Goal: Transaction & Acquisition: Download file/media

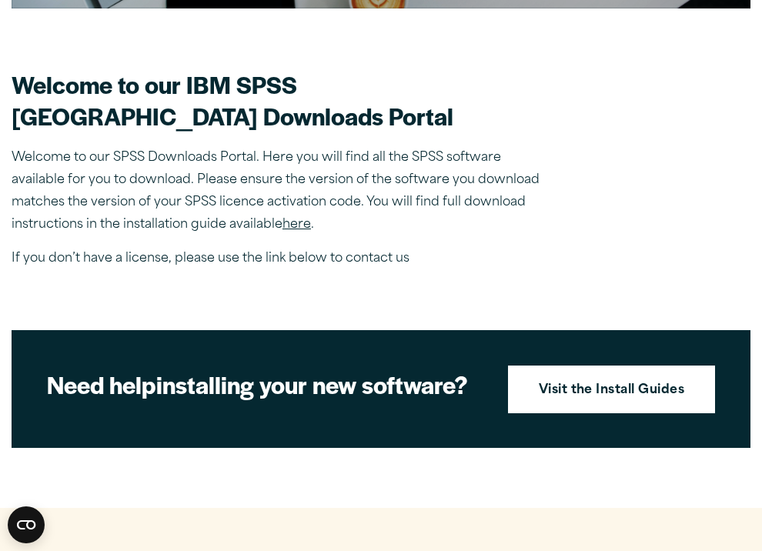
scroll to position [466, 0]
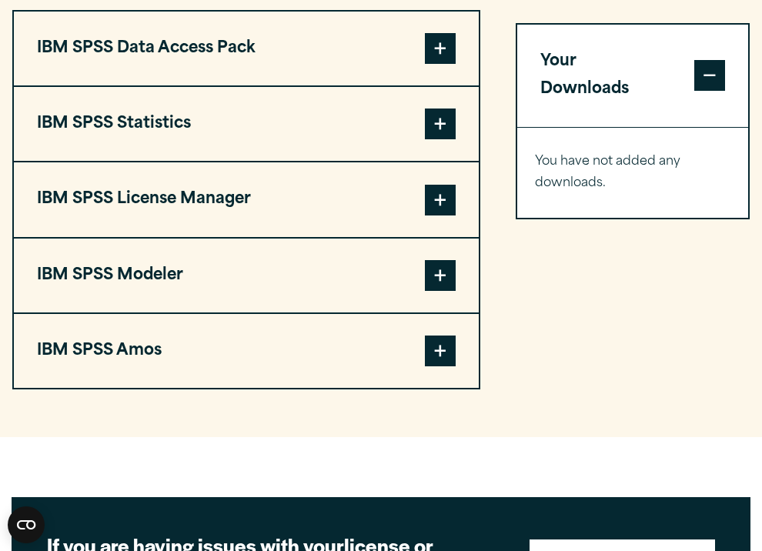
scroll to position [1146, 0]
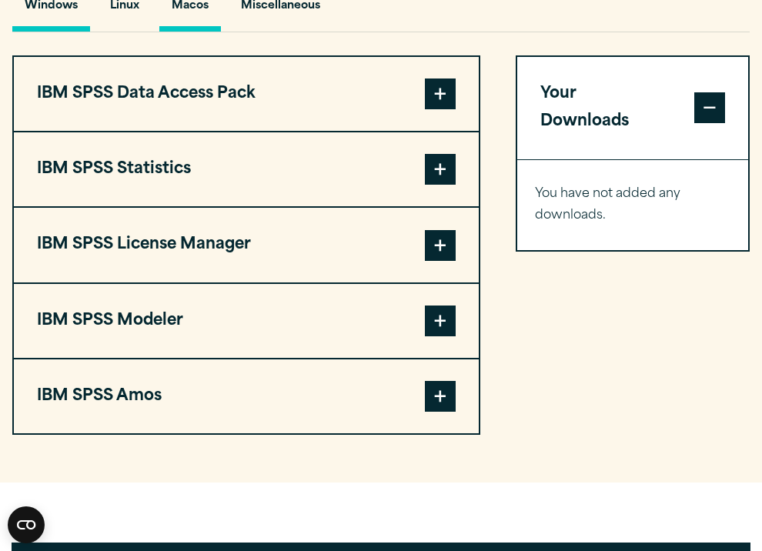
click at [204, 32] on button "Macos" at bounding box center [190, 10] width 62 height 44
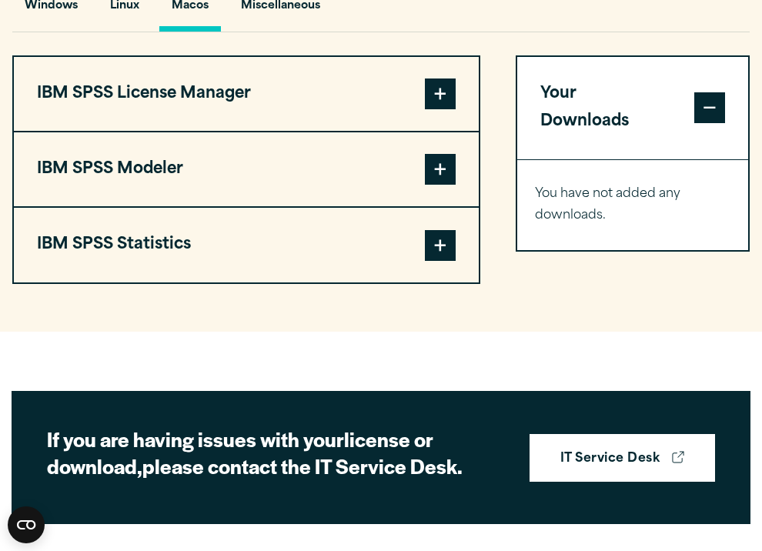
click at [439, 261] on span at bounding box center [440, 245] width 31 height 31
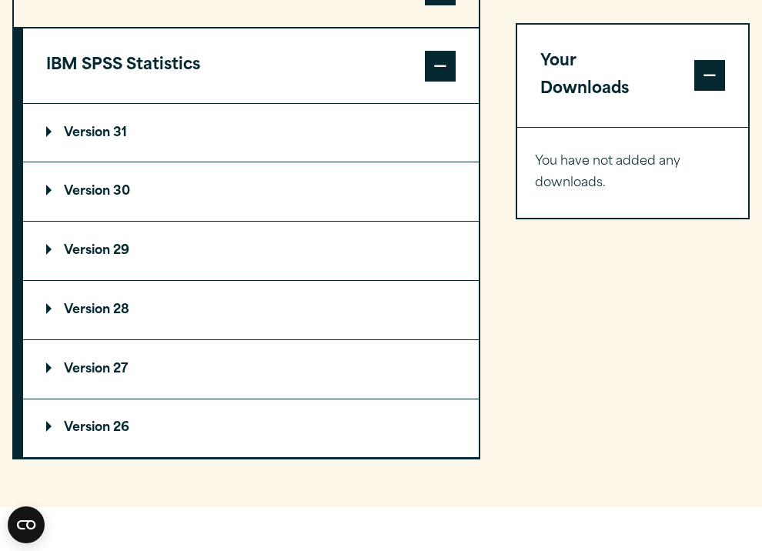
scroll to position [1325, 0]
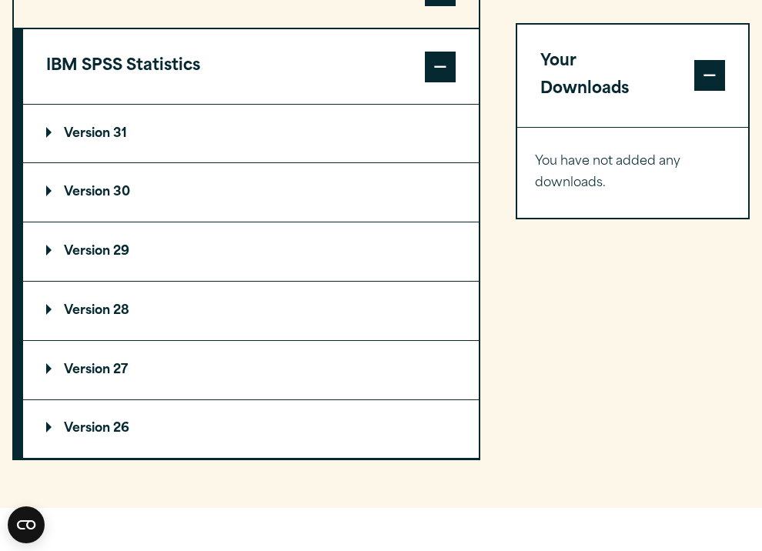
click at [243, 222] on summary "Version 30" at bounding box center [250, 192] width 455 height 58
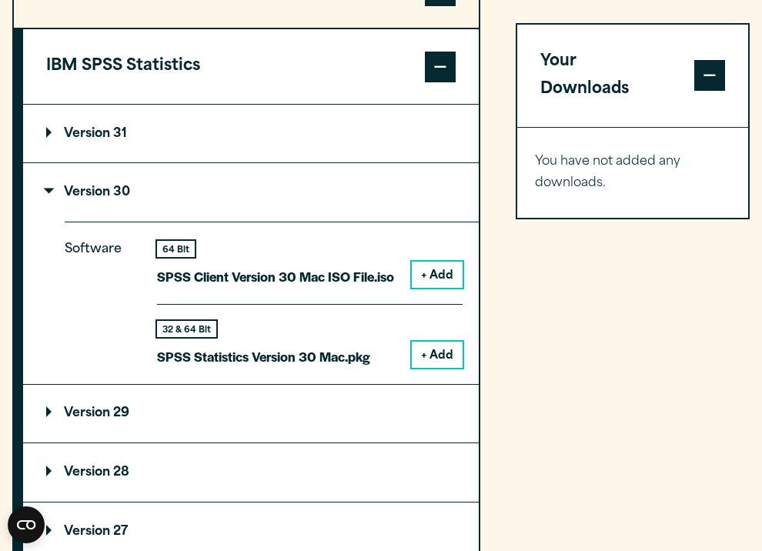
click at [432, 368] on button "+ Add" at bounding box center [437, 355] width 51 height 26
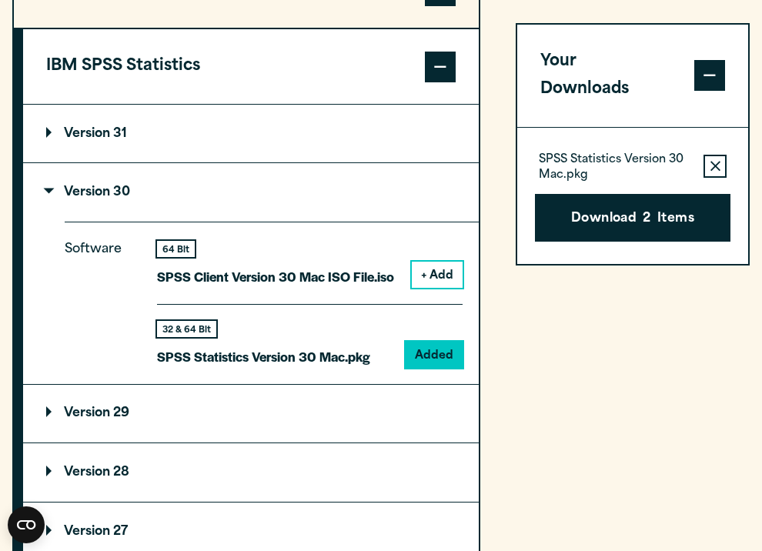
click at [442, 383] on div "Software 64 Bit SPSS Client Version 30 Mac ISO File.iso + Add 32 & 64 Bit Added" at bounding box center [272, 303] width 414 height 162
click at [712, 161] on icon "button" at bounding box center [715, 166] width 10 height 11
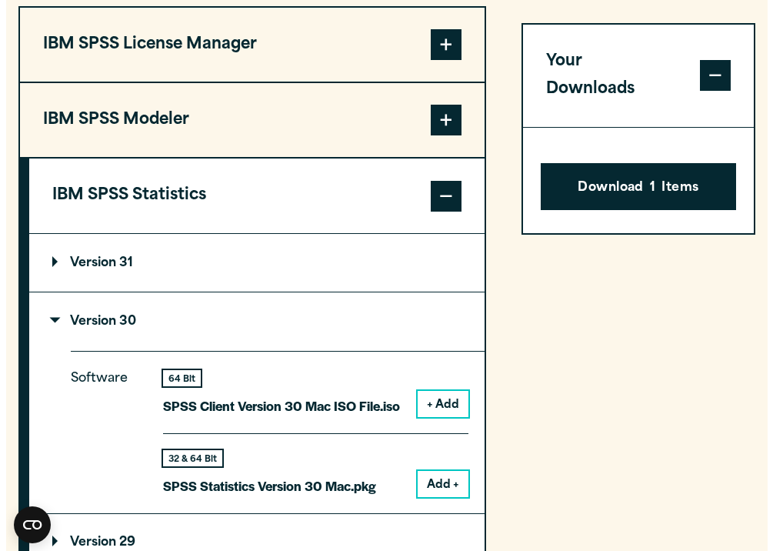
scroll to position [1214, 0]
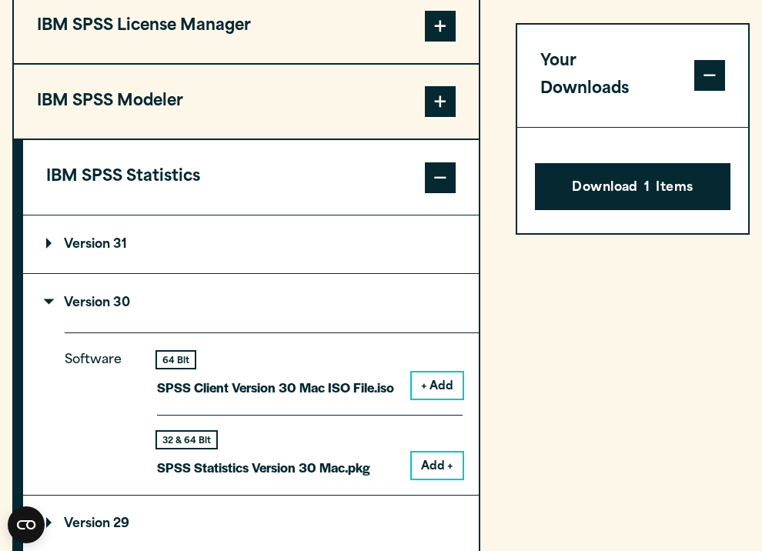
click at [700, 72] on span at bounding box center [709, 75] width 31 height 31
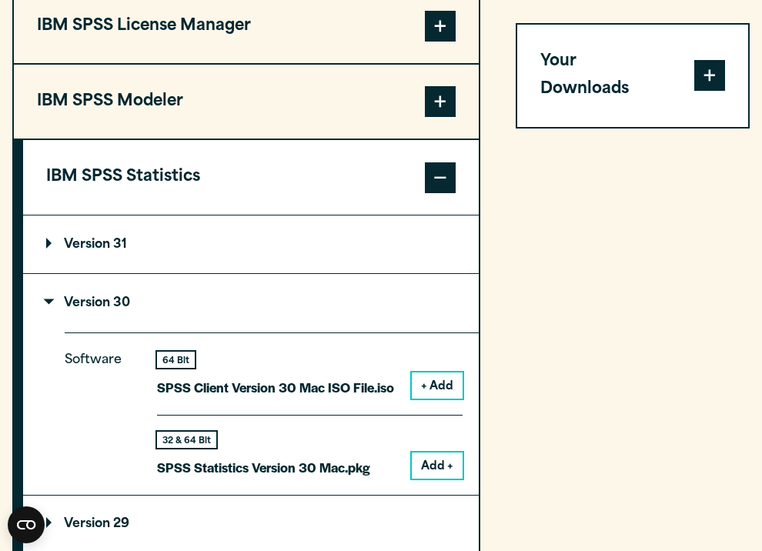
click at [700, 72] on span at bounding box center [709, 75] width 31 height 31
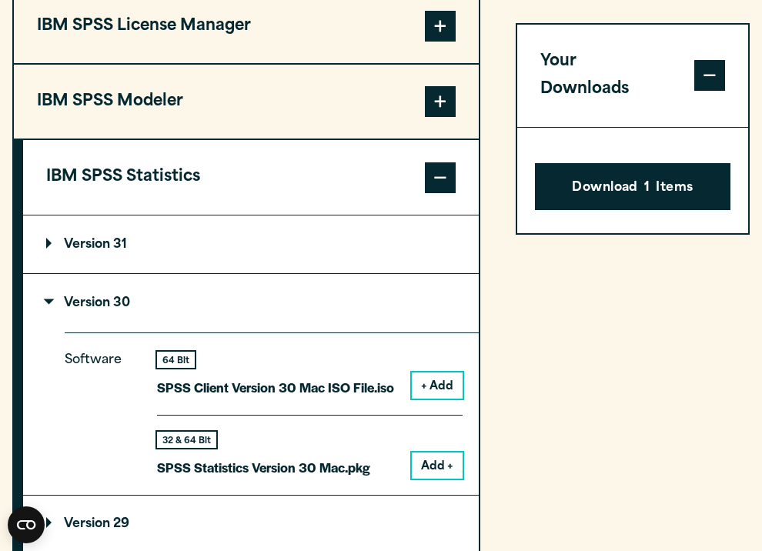
click at [431, 479] on button "Add +" at bounding box center [437, 465] width 51 height 26
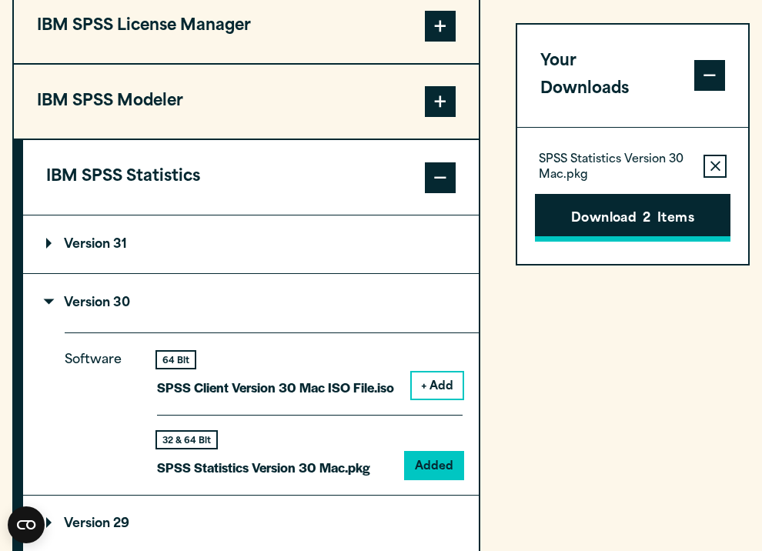
click at [605, 194] on button "Download 2 Items" at bounding box center [633, 218] width 196 height 48
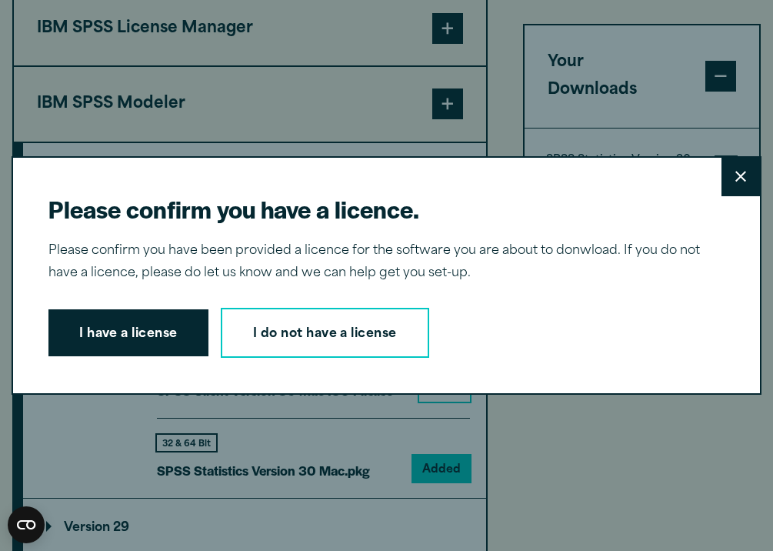
click at [163, 348] on button "I have a license" at bounding box center [128, 333] width 160 height 48
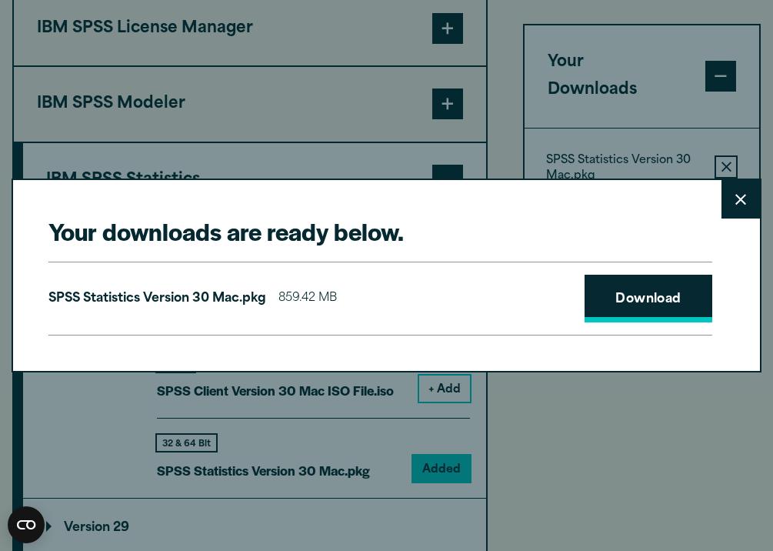
click at [625, 311] on link "Download" at bounding box center [649, 299] width 128 height 48
